Goal: Information Seeking & Learning: Learn about a topic

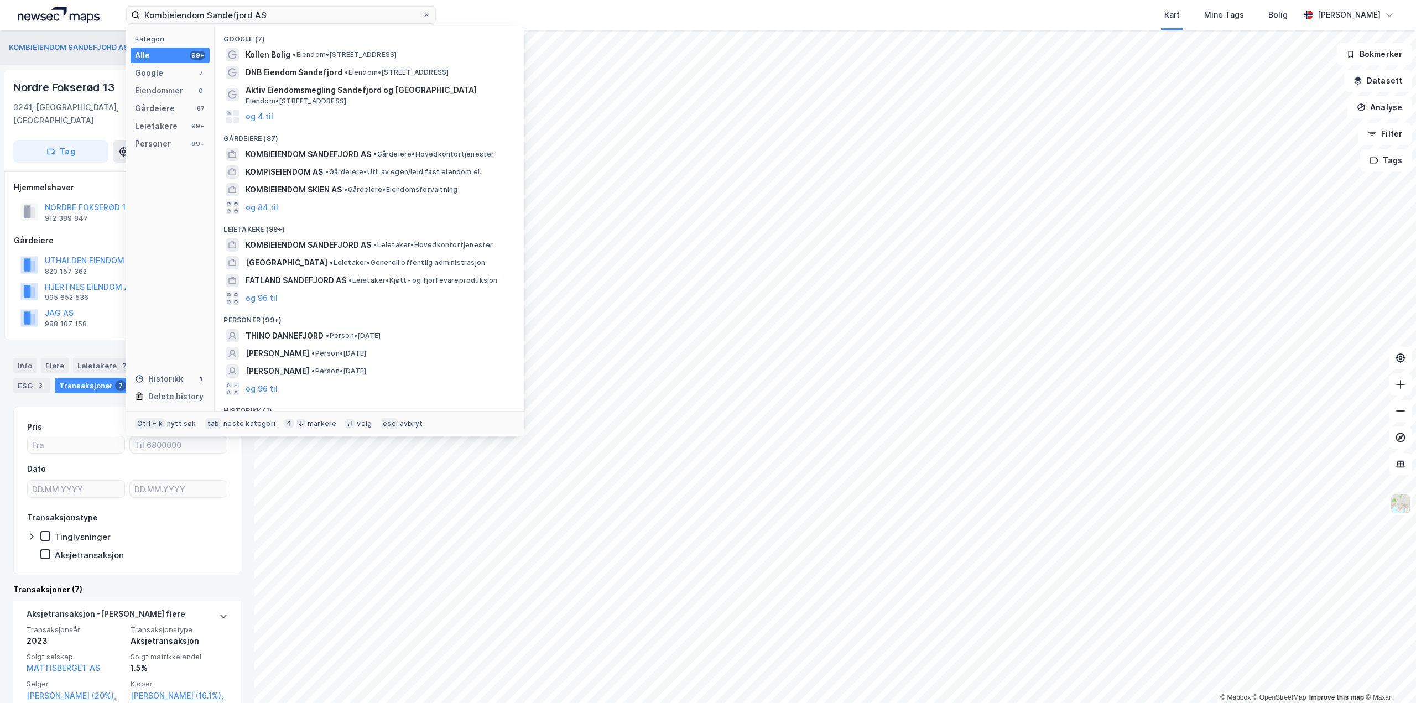
click at [326, 13] on input "Kombieiendom Sandefjord AS" at bounding box center [281, 15] width 282 height 17
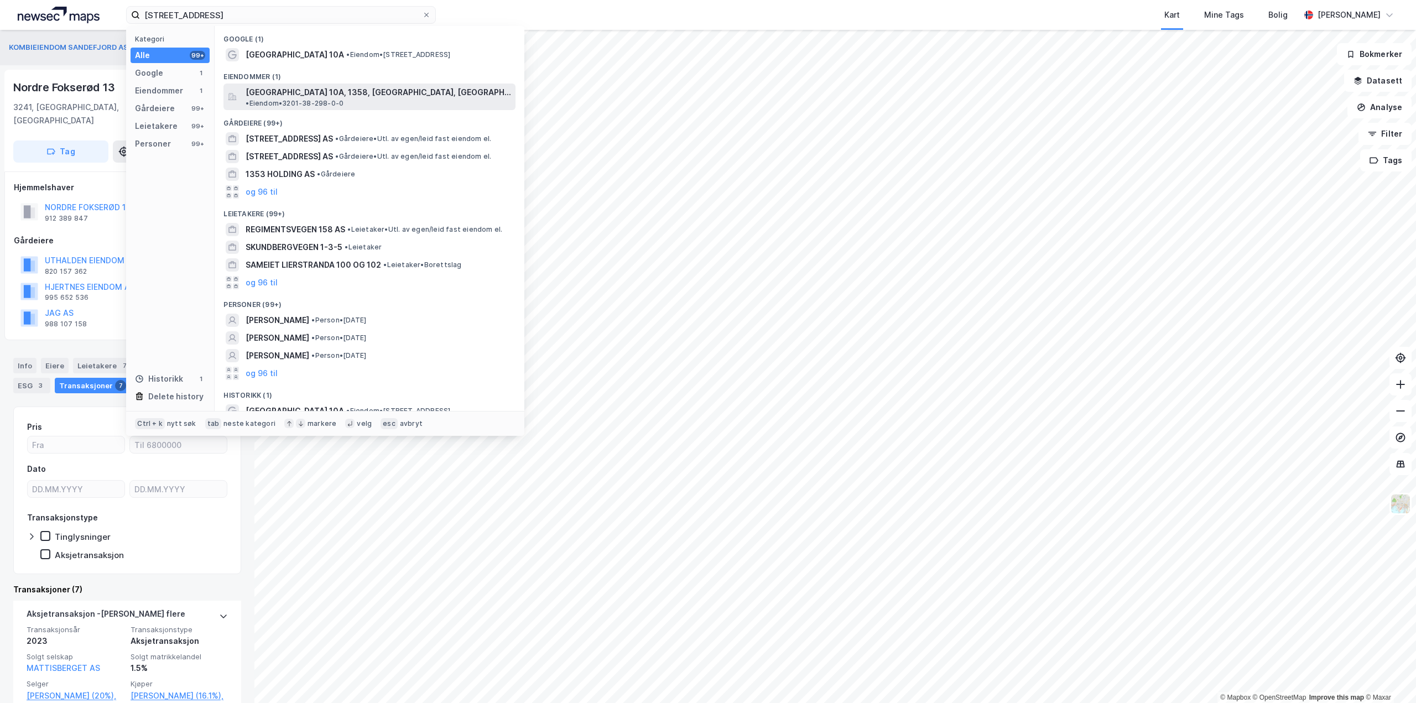
type input "[STREET_ADDRESS]"
click at [312, 90] on span "[GEOGRAPHIC_DATA] 10A, 1358, [GEOGRAPHIC_DATA], [GEOGRAPHIC_DATA]" at bounding box center [378, 92] width 265 height 13
